Goal: Transaction & Acquisition: Download file/media

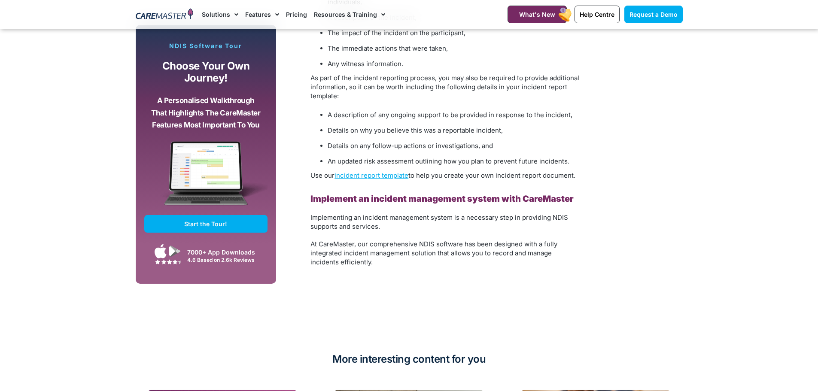
scroll to position [2220, 0]
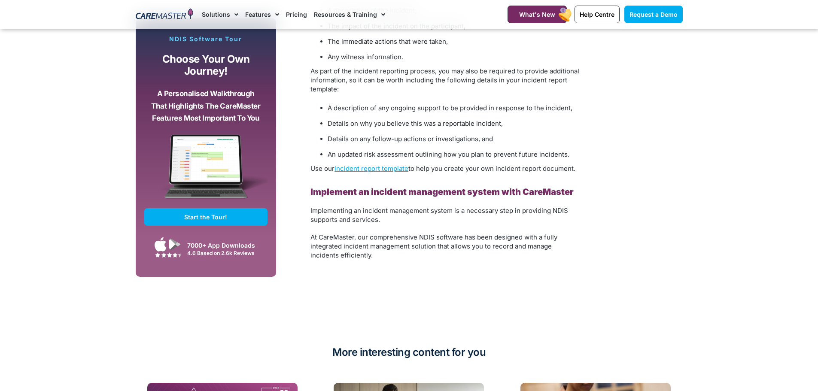
click at [392, 165] on link "incident report template" at bounding box center [372, 169] width 74 height 8
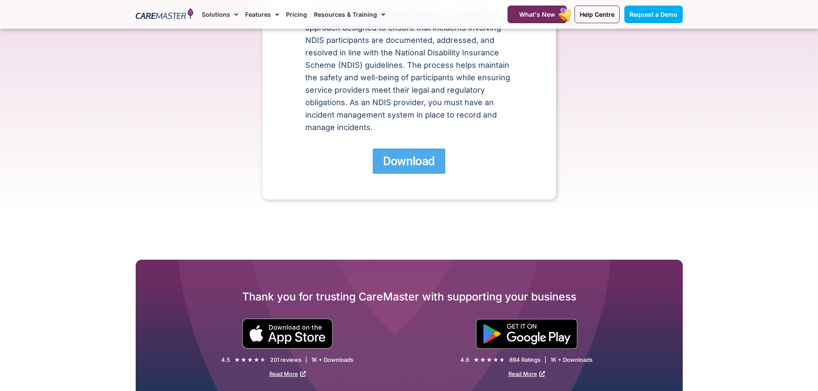
click at [392, 158] on span "Download" at bounding box center [409, 161] width 52 height 15
